Goal: Task Accomplishment & Management: Use online tool/utility

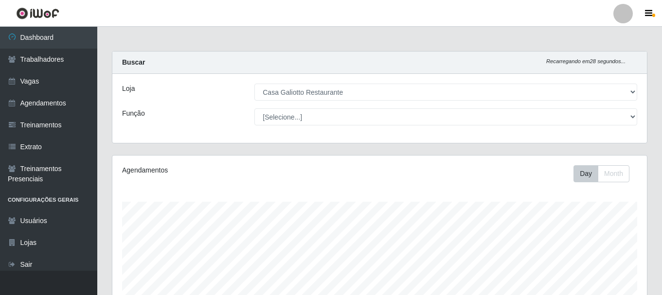
select select "279"
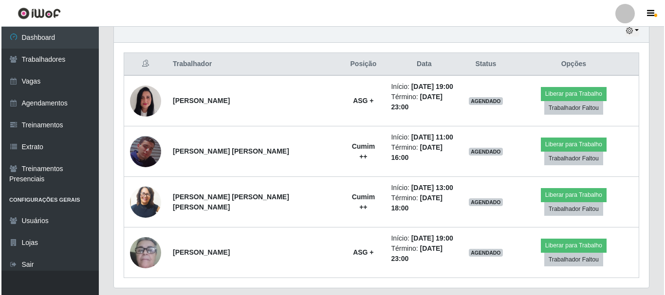
scroll to position [202, 535]
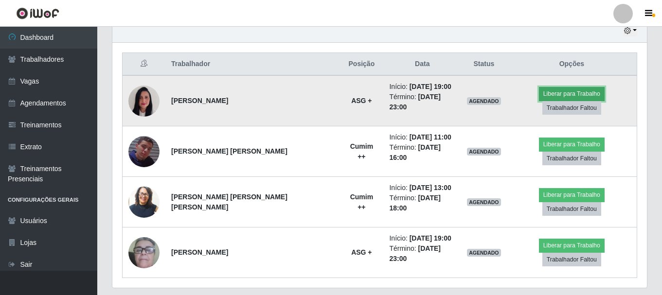
click at [539, 100] on button "Liberar para Trabalho" at bounding box center [572, 94] width 66 height 14
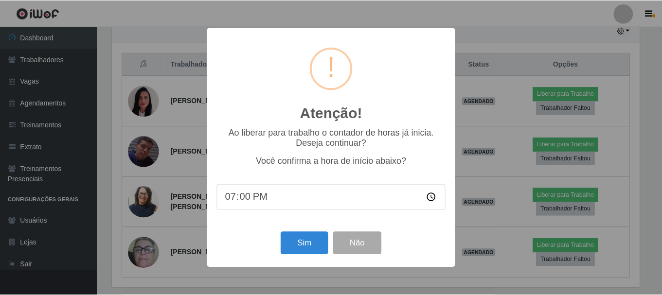
scroll to position [202, 530]
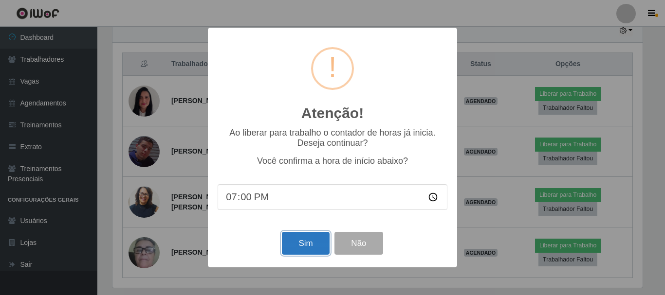
click at [303, 243] on button "Sim" at bounding box center [305, 243] width 47 height 23
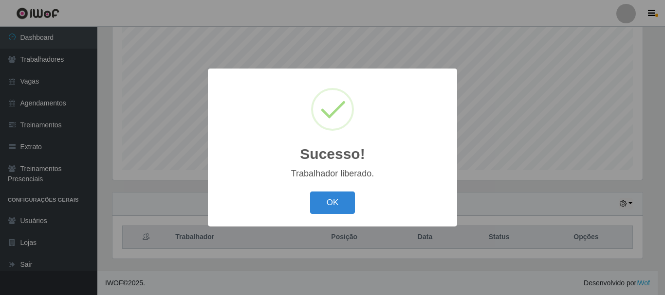
click at [321, 216] on div "OK Cancel" at bounding box center [333, 203] width 230 height 28
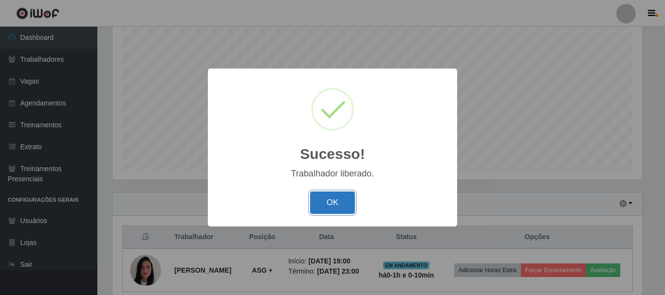
click at [320, 213] on button "OK" at bounding box center [332, 203] width 45 height 23
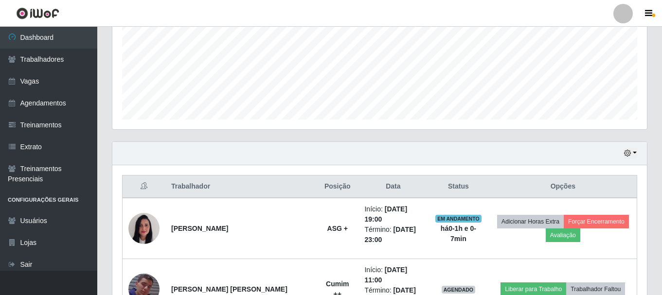
scroll to position [326, 0]
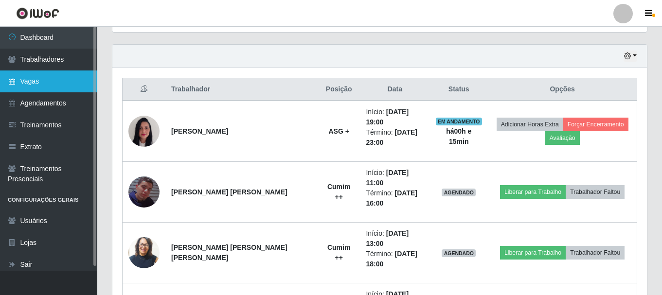
click at [69, 76] on link "Vagas" at bounding box center [48, 82] width 97 height 22
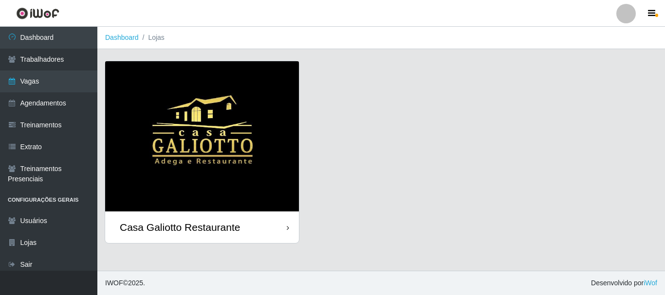
click at [219, 84] on img at bounding box center [202, 136] width 194 height 150
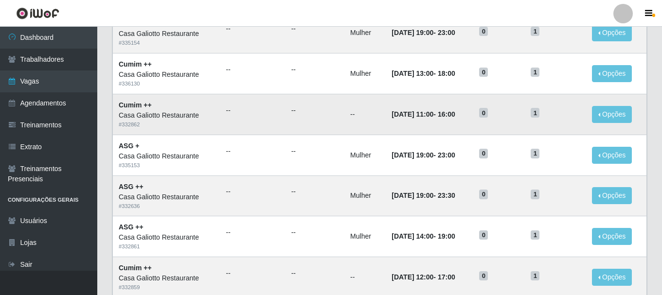
scroll to position [49, 0]
